Goal: Use online tool/utility: Use online tool/utility

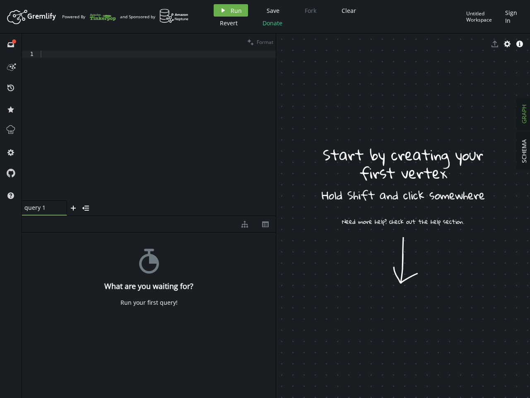
click at [231, 10] on span "Run" at bounding box center [236, 11] width 11 height 8
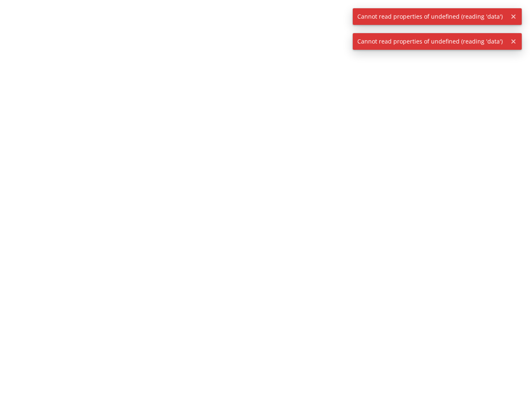
click at [347, 10] on div at bounding box center [265, 199] width 530 height 398
click at [228, 23] on div at bounding box center [265, 199] width 530 height 398
click at [271, 23] on div at bounding box center [265, 199] width 530 height 398
click at [484, 17] on span "Cannot read properties of undefined (reading 'data')" at bounding box center [430, 16] width 154 height 17
click at [513, 17] on icon "button" at bounding box center [513, 16] width 4 height 4
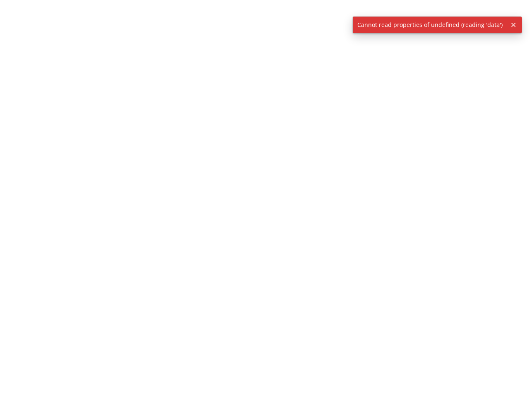
click at [11, 44] on div at bounding box center [265, 199] width 530 height 398
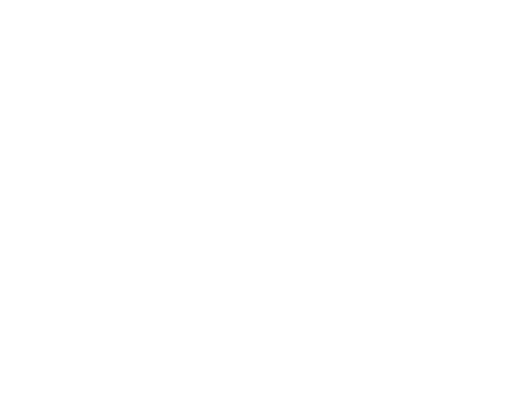
click at [11, 66] on div at bounding box center [265, 199] width 530 height 398
click at [11, 87] on div at bounding box center [265, 199] width 530 height 398
